Goal: Task Accomplishment & Management: Complete application form

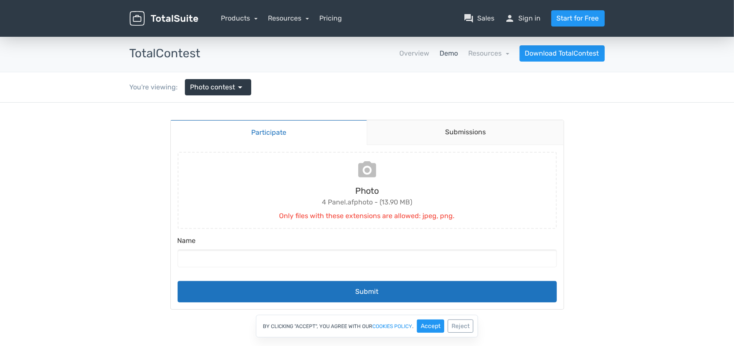
type input "C:\fakepath\4 Panel.png"
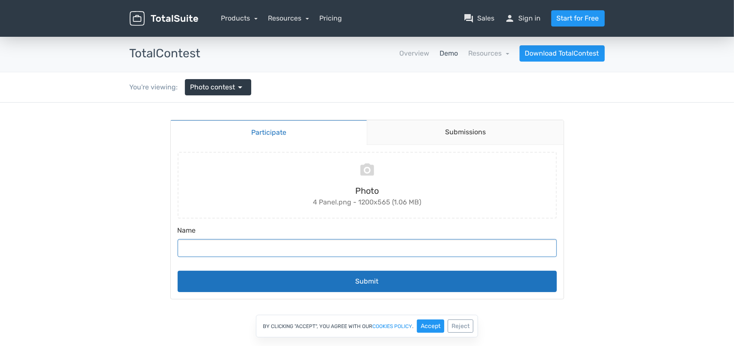
click at [236, 243] on input "Name" at bounding box center [367, 248] width 379 height 18
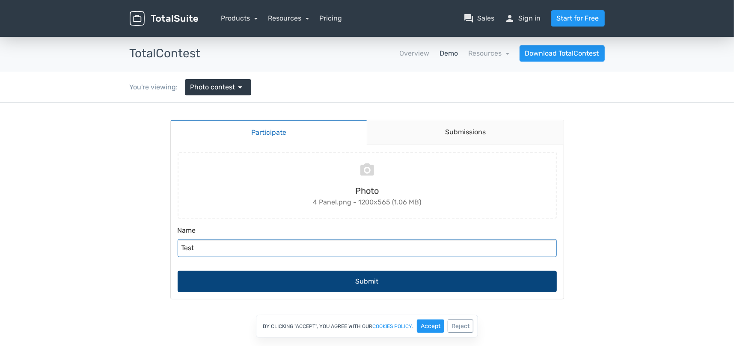
type input "Test"
click at [357, 278] on button "Submit" at bounding box center [367, 280] width 379 height 21
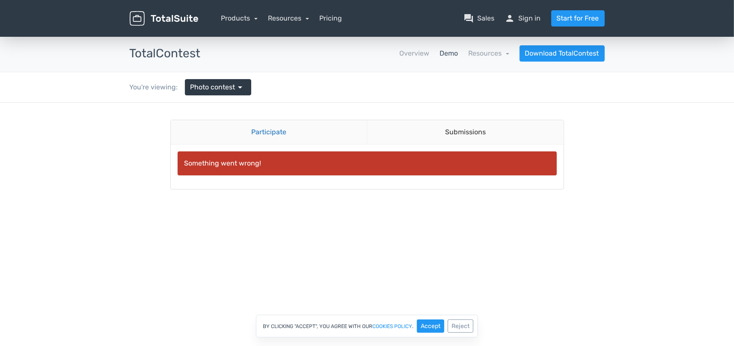
click at [277, 130] on link "Participate" at bounding box center [269, 132] width 196 height 24
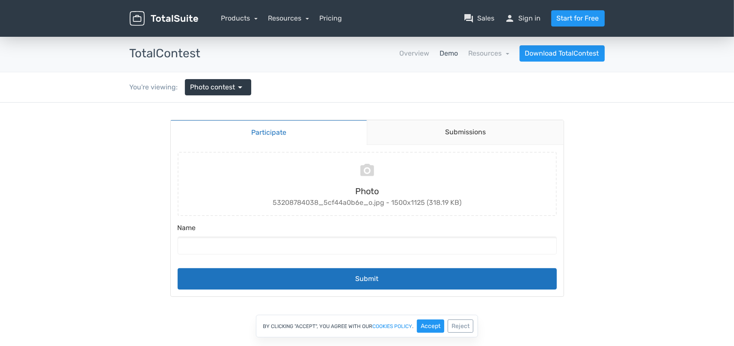
type input "C:\fakepath\53241575828_42266091fc_o.jpg"
click at [301, 244] on input "Name" at bounding box center [367, 245] width 379 height 18
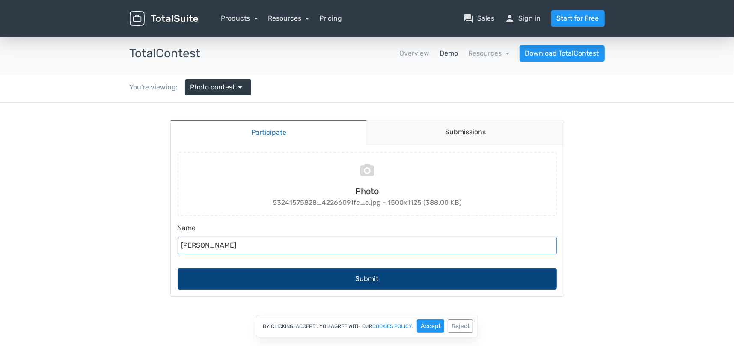
type input "[PERSON_NAME]"
click at [358, 278] on button "Submit" at bounding box center [367, 278] width 379 height 21
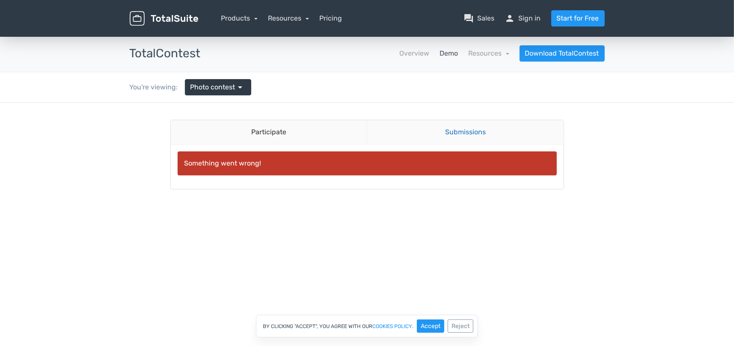
click at [479, 131] on link "Submissions" at bounding box center [465, 132] width 197 height 24
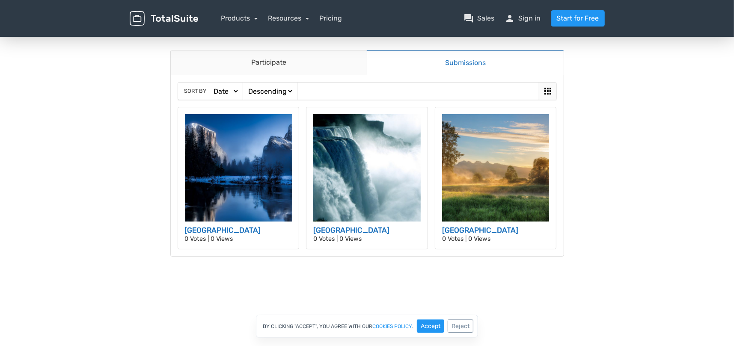
scroll to position [86, 0]
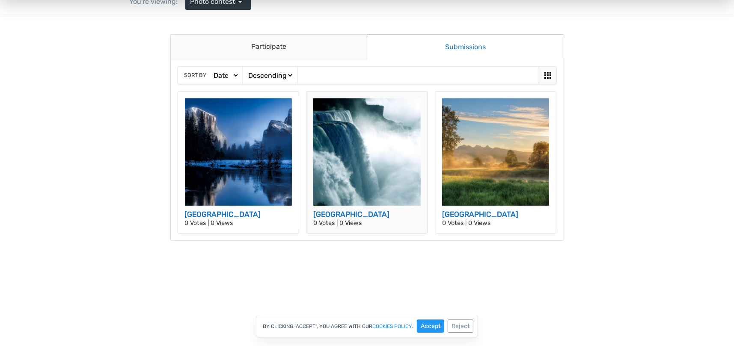
click at [355, 136] on img at bounding box center [366, 151] width 107 height 107
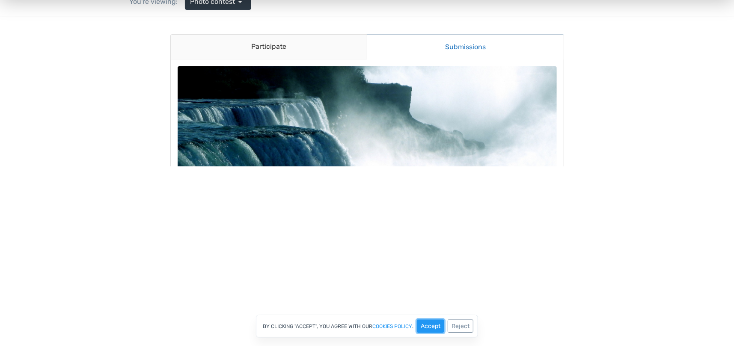
click at [427, 329] on button "Accept" at bounding box center [430, 326] width 27 height 13
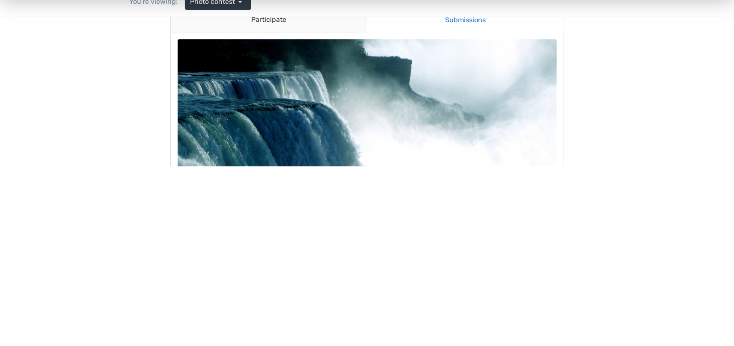
scroll to position [0, 0]
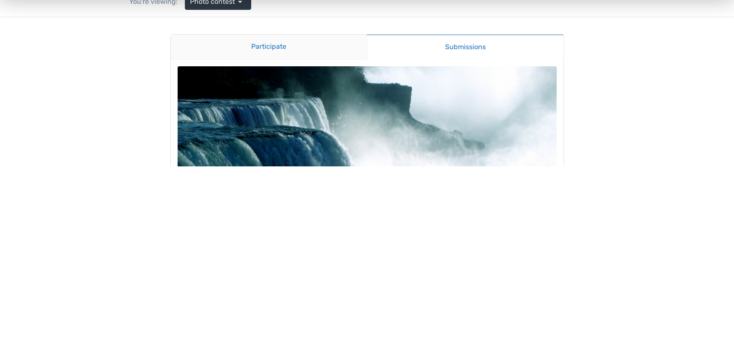
click at [272, 43] on link "Participate" at bounding box center [269, 47] width 196 height 25
